Goal: Task Accomplishment & Management: Use online tool/utility

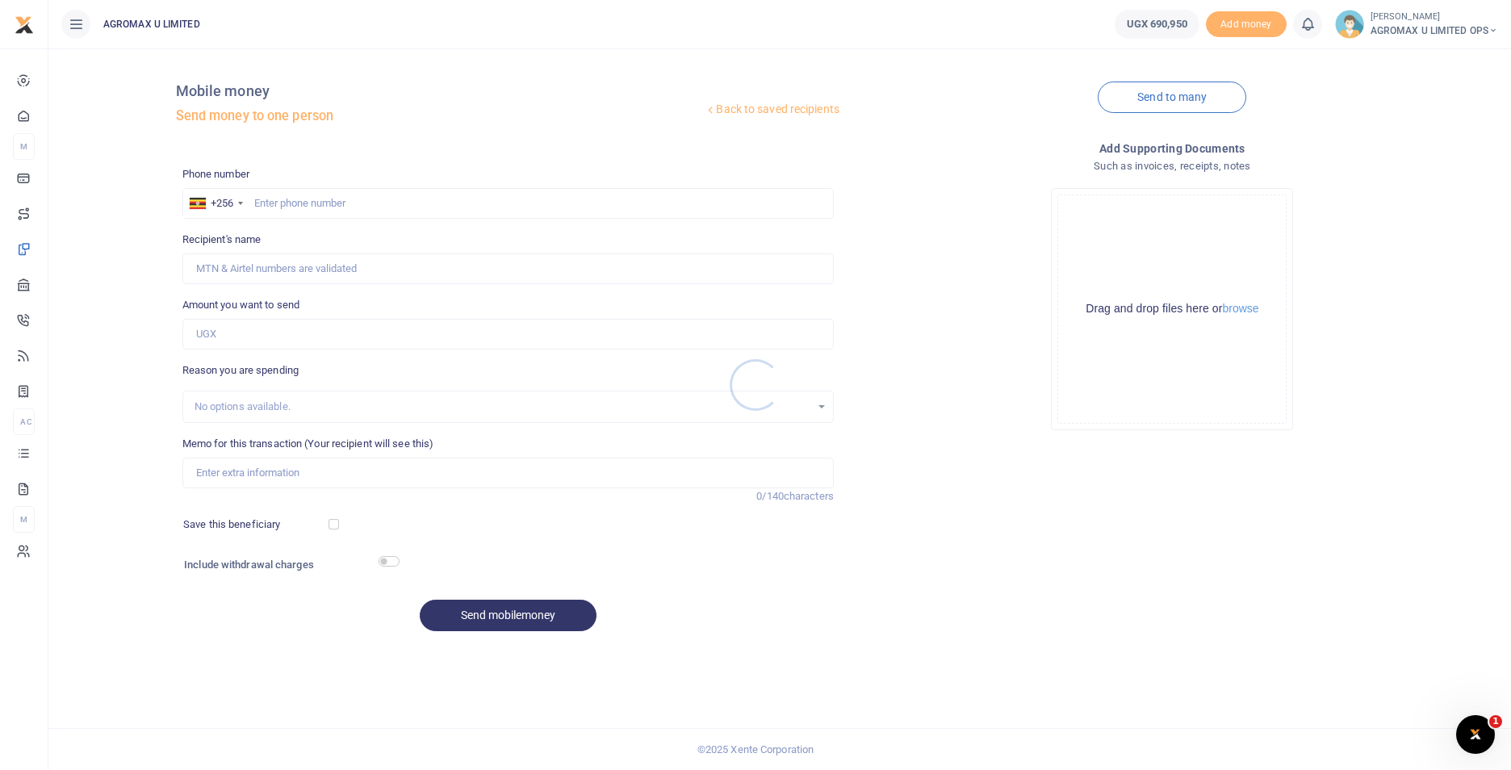
click at [273, 203] on div at bounding box center [755, 385] width 1511 height 770
click at [296, 207] on input "text" at bounding box center [507, 203] width 651 height 31
type input "776622464"
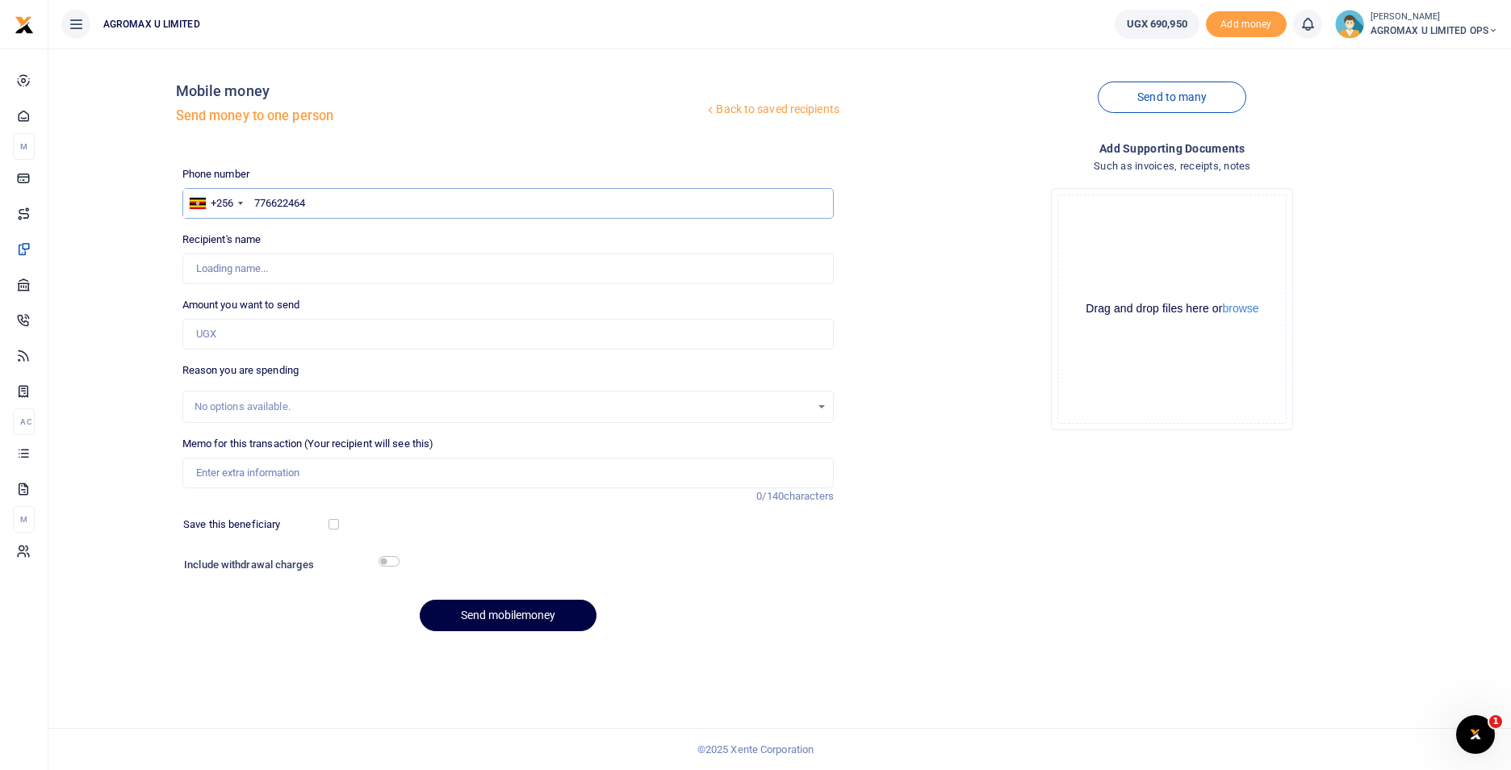
type input "[PERSON_NAME]"
type input "776622466"
type input "[PERSON_NAME]"
type input "776622466"
click at [262, 340] on input "Amount you want to send" at bounding box center [507, 334] width 651 height 31
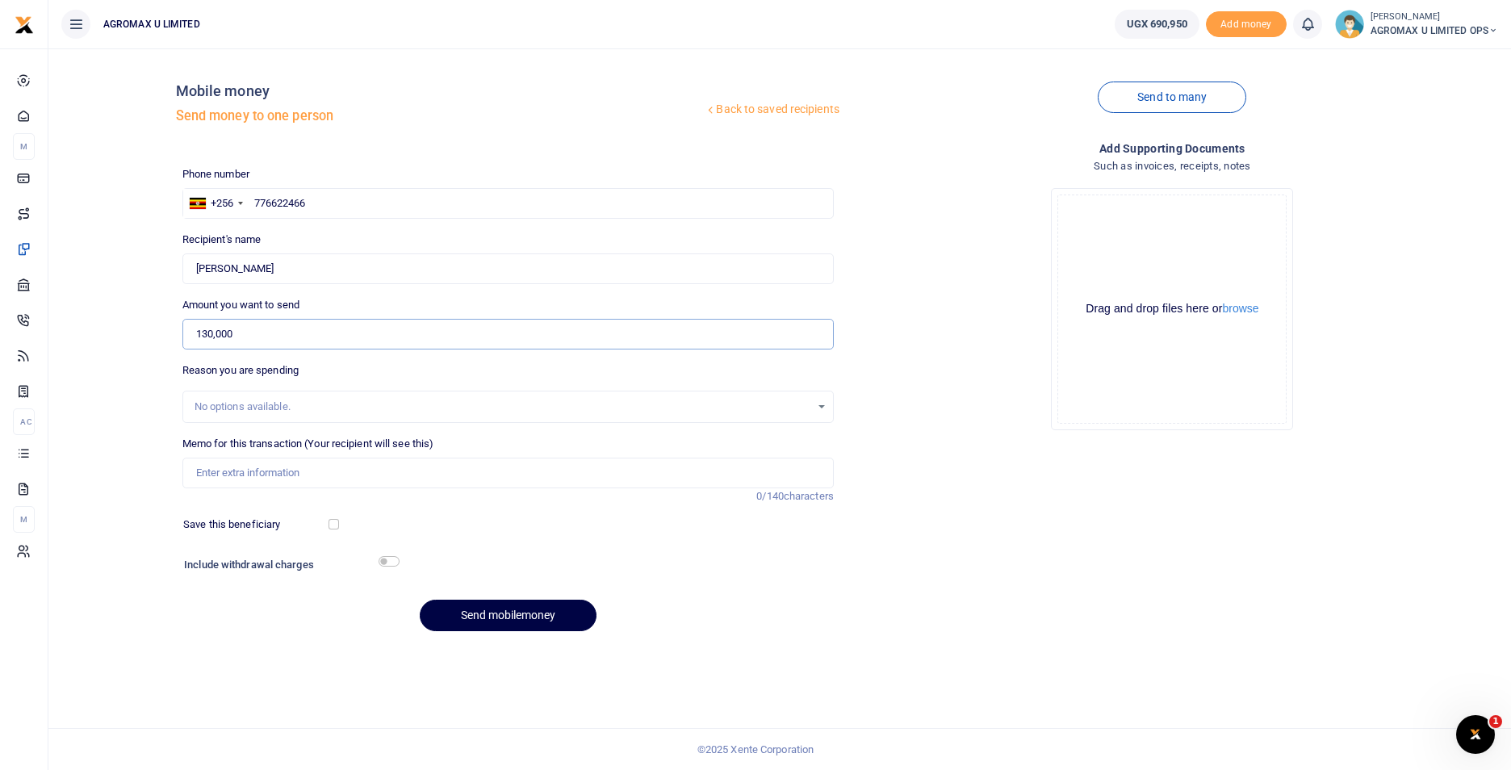
type input "130,000"
click at [261, 474] on input "Memo for this transaction (Your recipient will see this)" at bounding box center [507, 473] width 651 height 31
type input "internt for upper block"
click at [521, 618] on button "Send mobilemoney" at bounding box center [508, 615] width 177 height 31
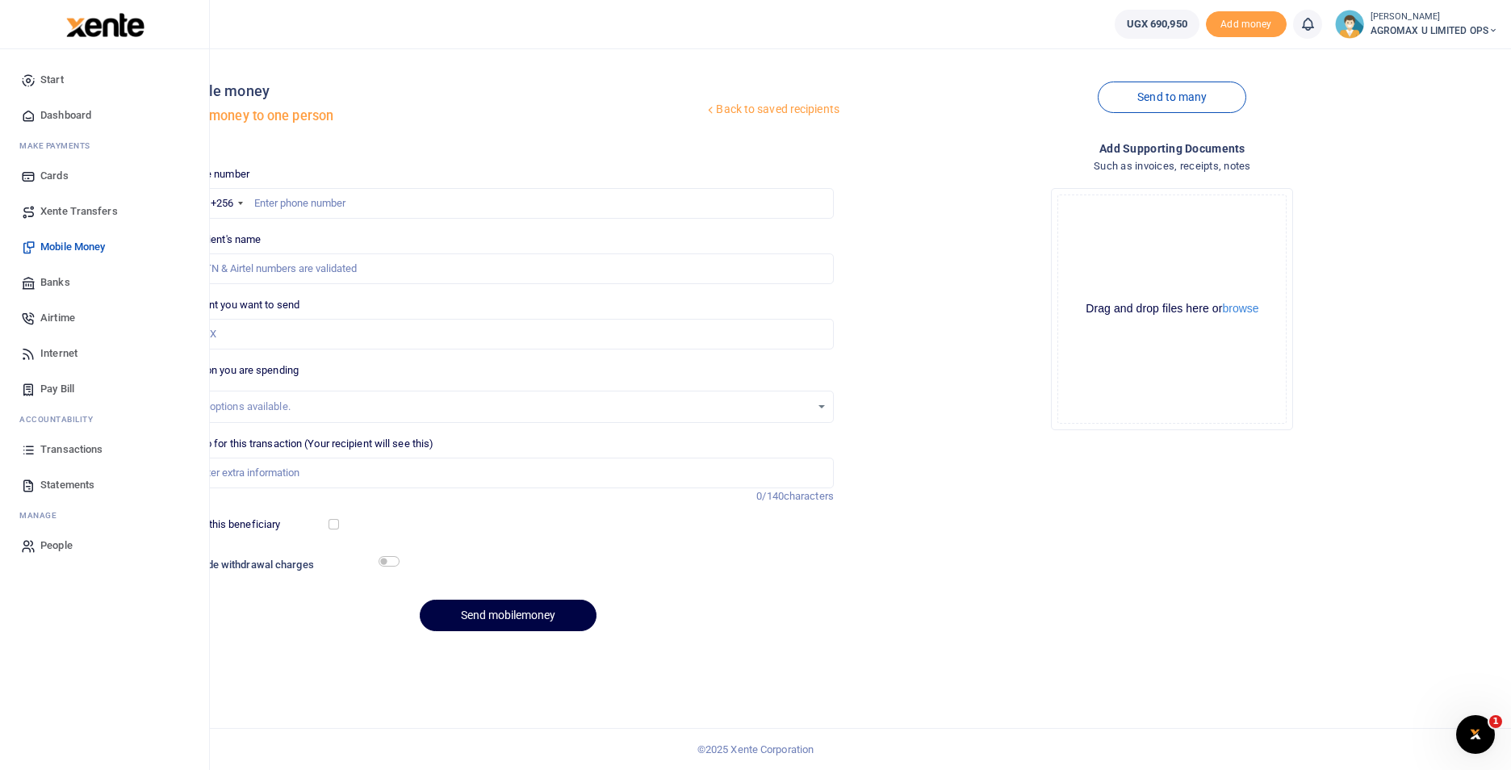
click at [79, 111] on span "Dashboard" at bounding box center [65, 115] width 51 height 16
click at [77, 119] on span "Dashboard" at bounding box center [65, 115] width 51 height 16
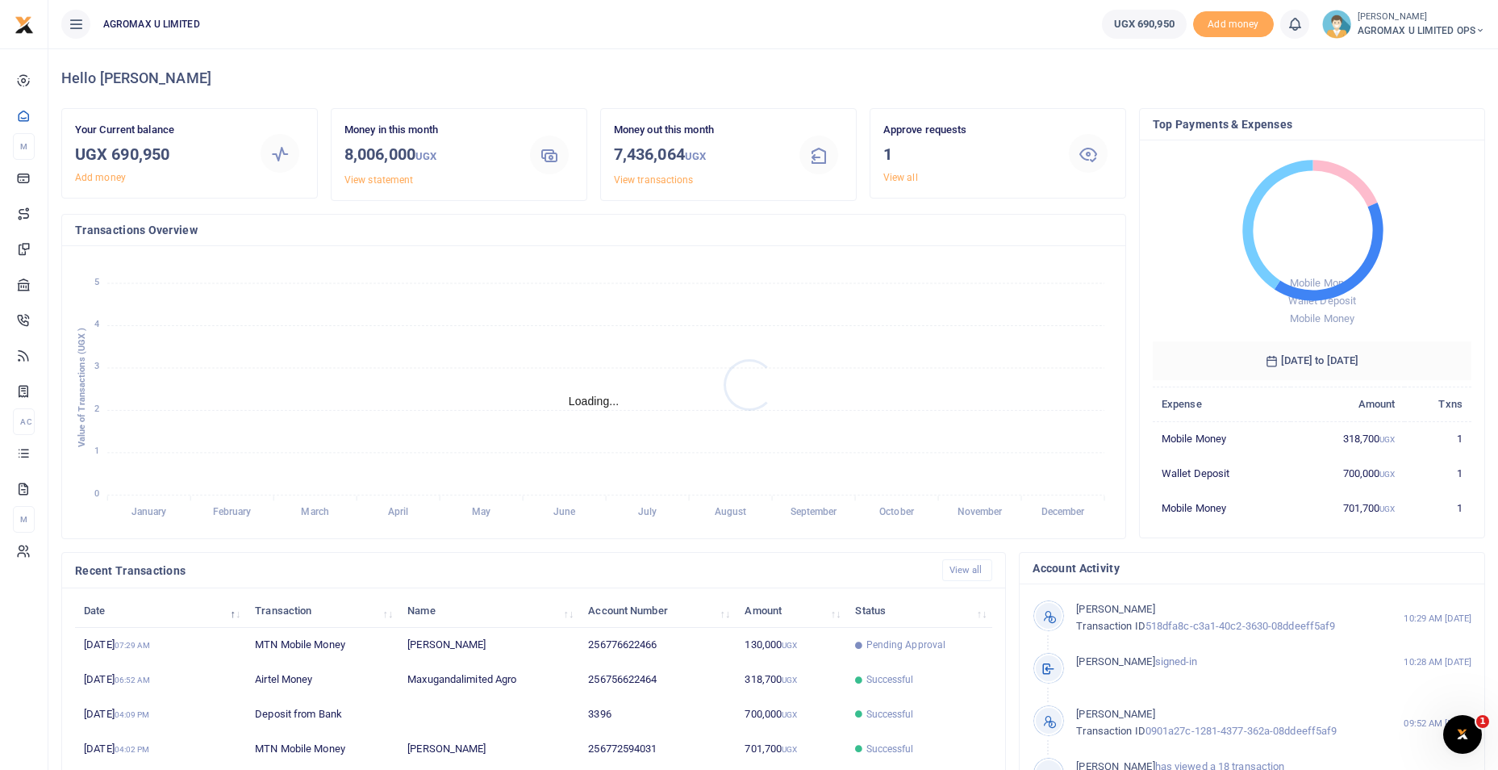
scroll to position [13, 13]
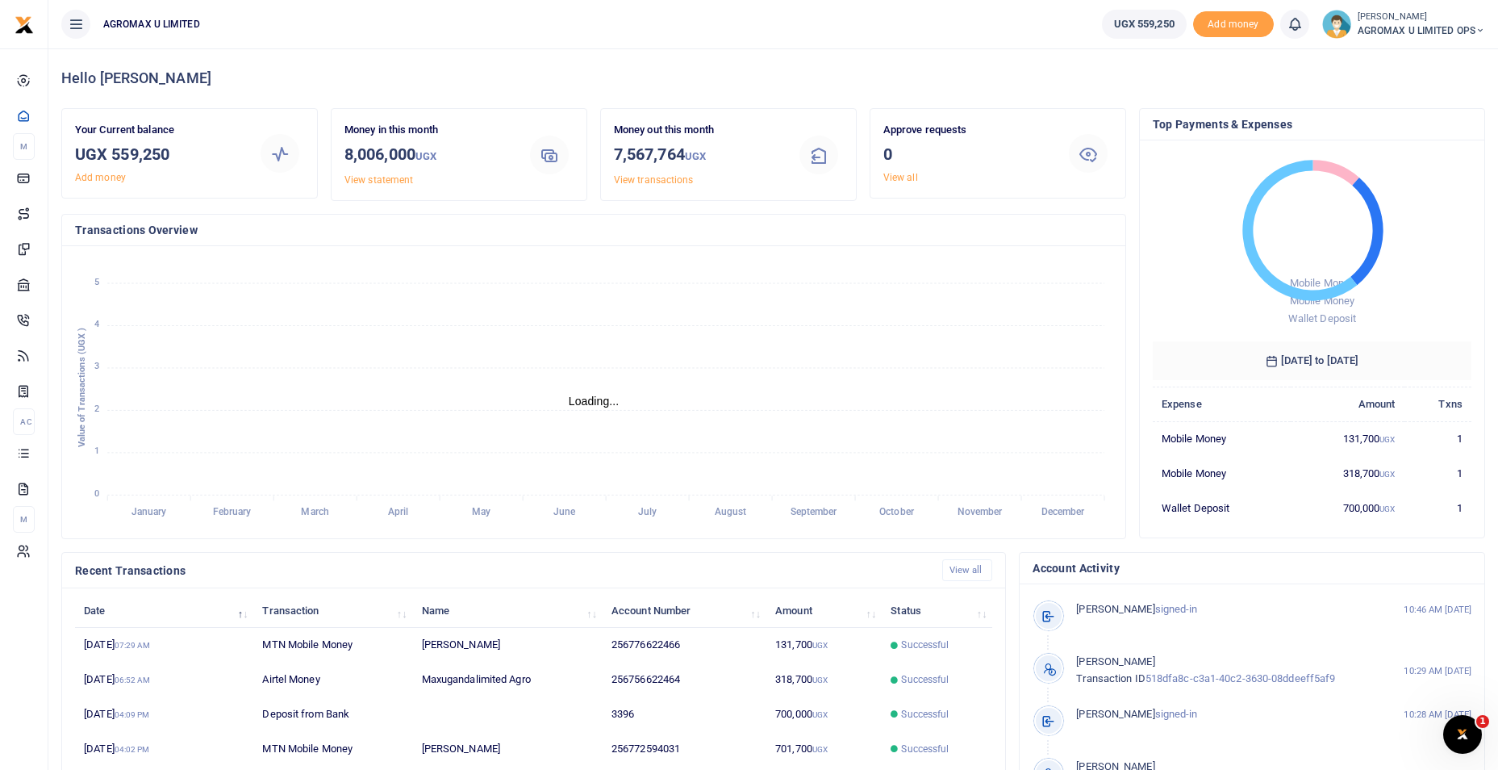
scroll to position [13, 13]
